Goal: Information Seeking & Learning: Learn about a topic

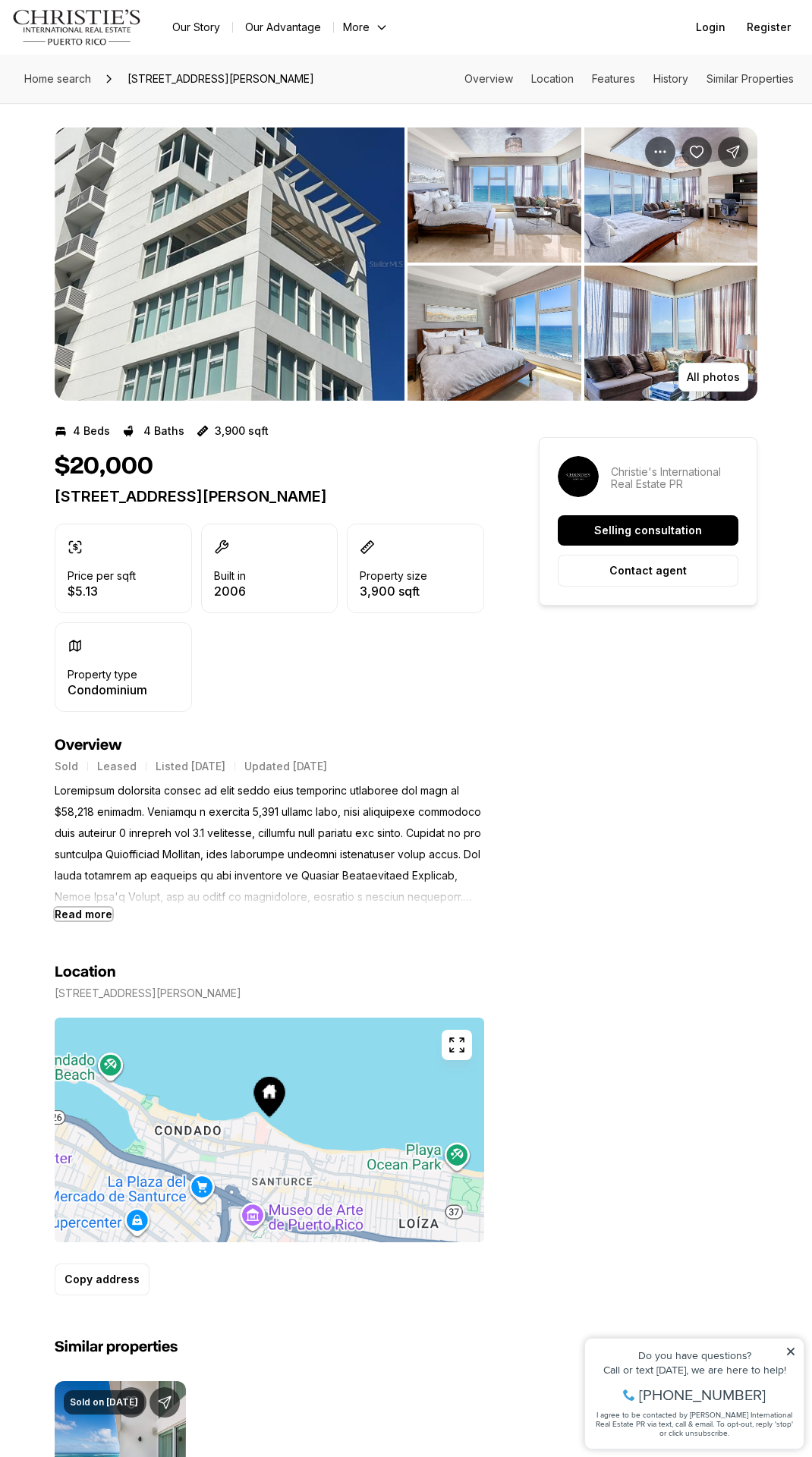
click at [75, 916] on b "Read more" at bounding box center [84, 914] width 58 height 13
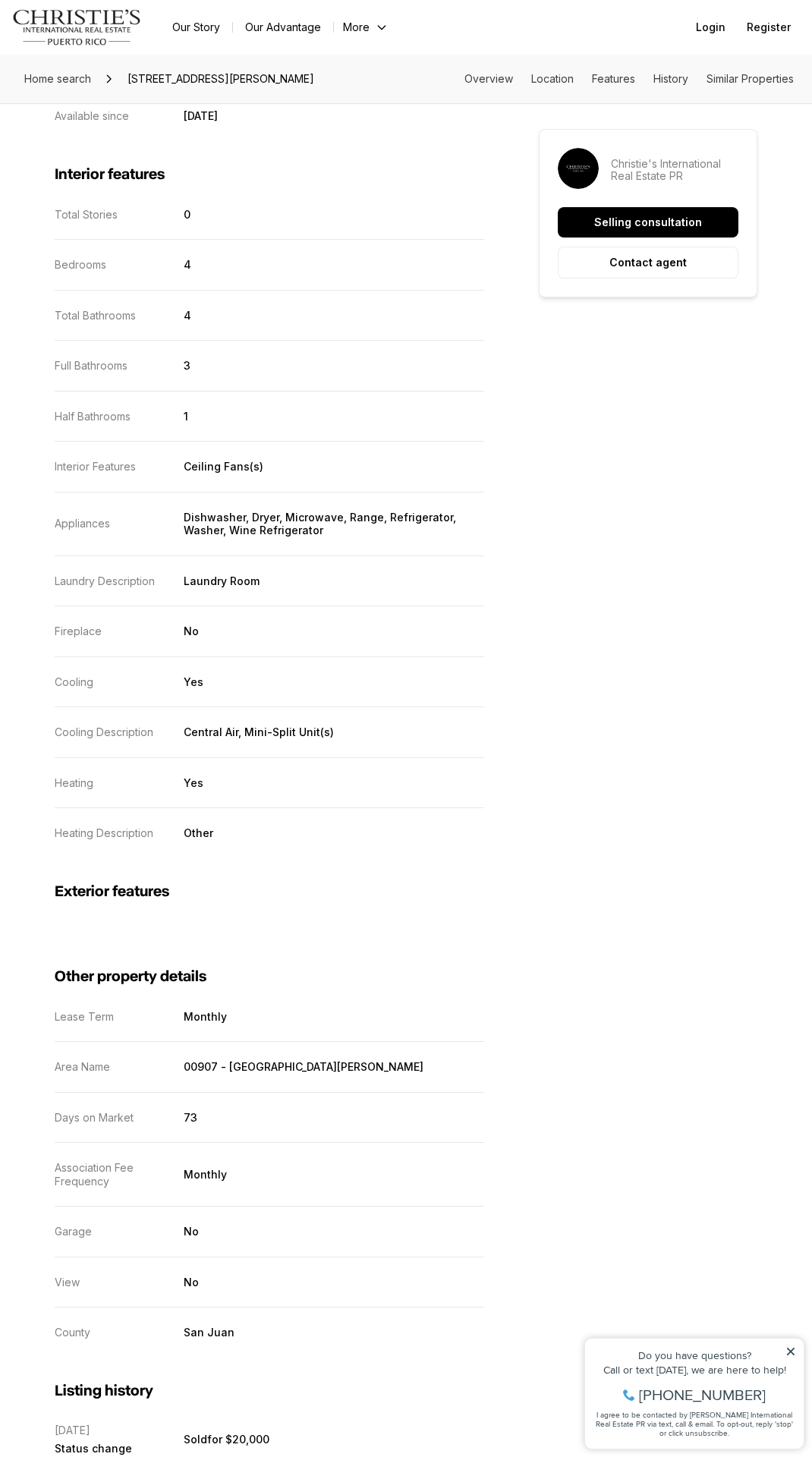
scroll to position [2049, 0]
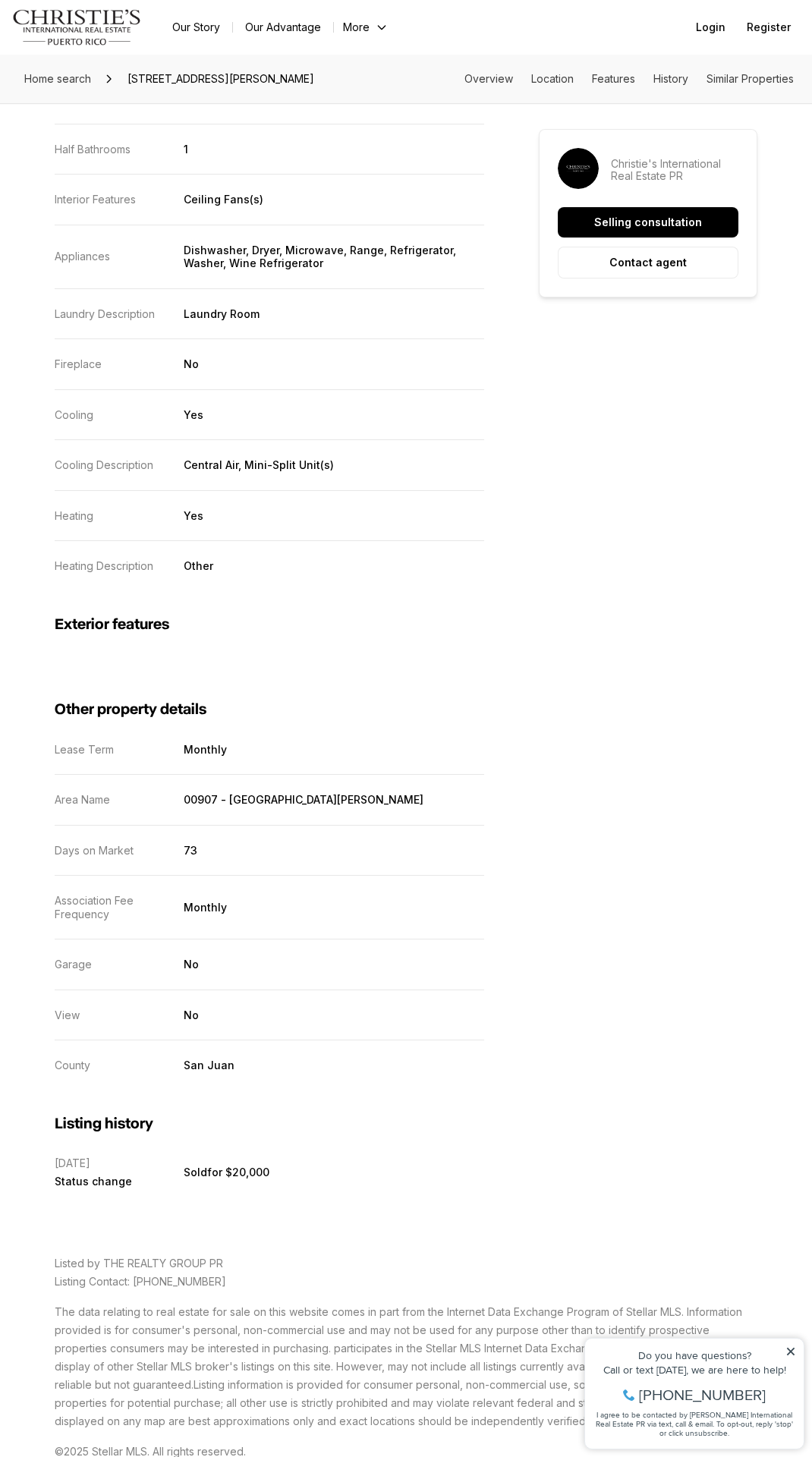
click at [792, 1348] on icon at bounding box center [790, 1352] width 11 height 11
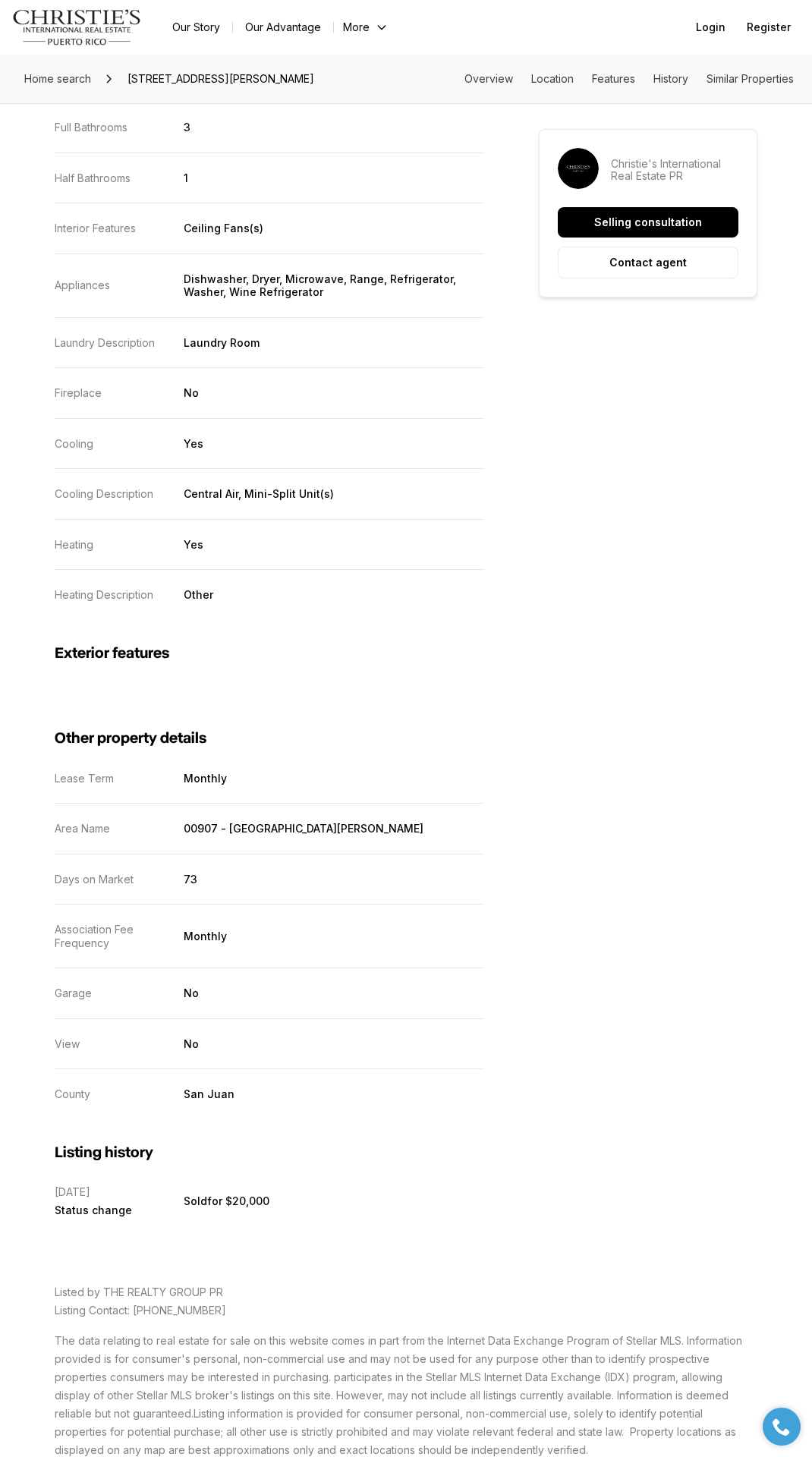
scroll to position [2096, 0]
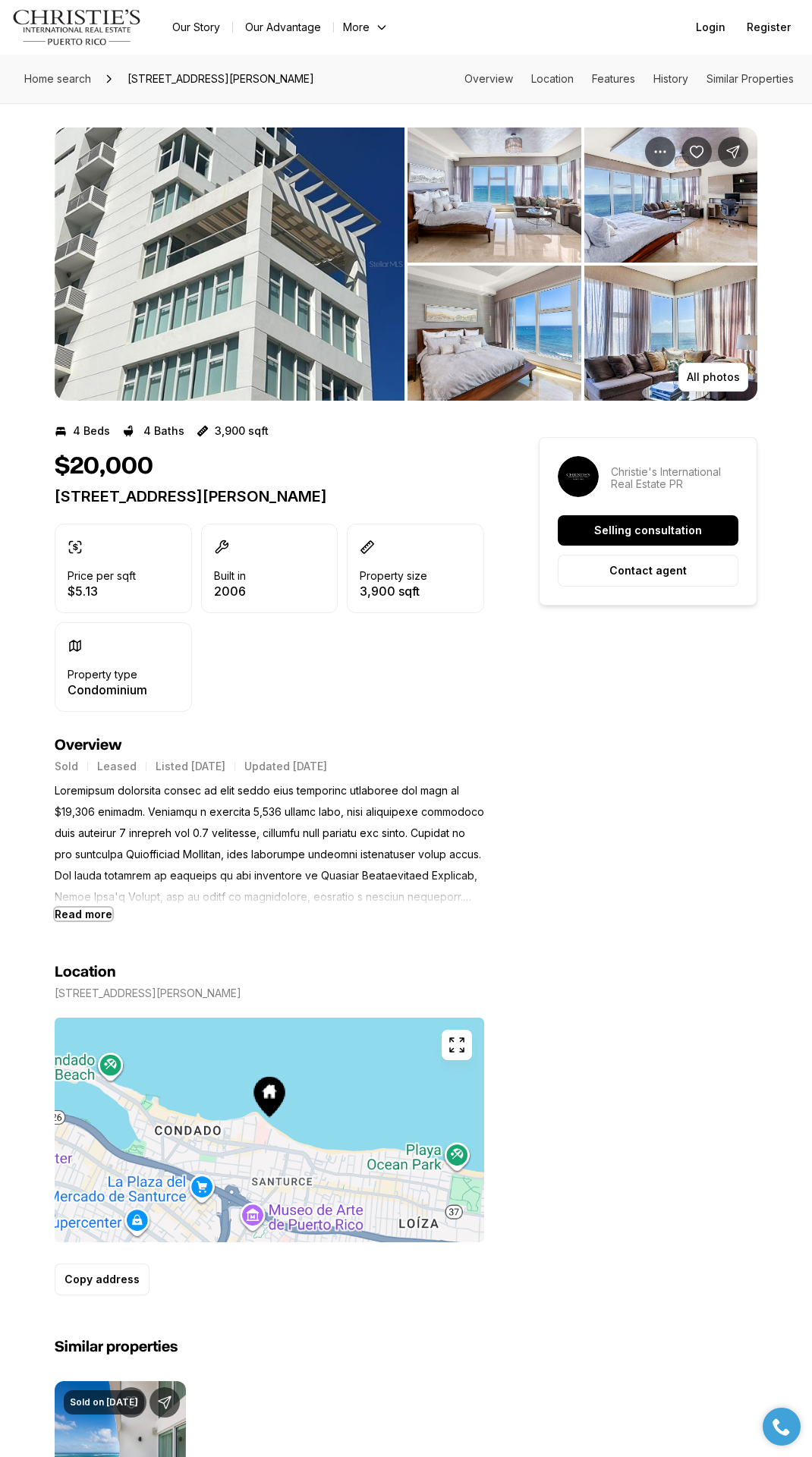
click at [85, 913] on b "Read more" at bounding box center [84, 914] width 58 height 13
